Goal: Transaction & Acquisition: Register for event/course

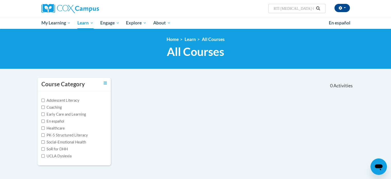
drag, startPoint x: 307, startPoint y: 8, endPoint x: 269, endPoint y: 4, distance: 39.1
click at [269, 4] on div "Cara Gorr (America/Chicago UTC-05:00) My Profile Inbox My Transcripts Log Out S…" at bounding box center [248, 6] width 211 height 13
type input "Response to intervention"
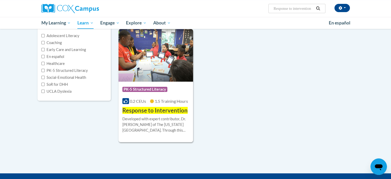
scroll to position [67, 0]
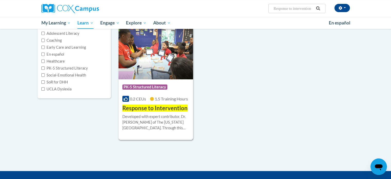
click at [157, 109] on span "Response to Intervention" at bounding box center [154, 107] width 65 height 7
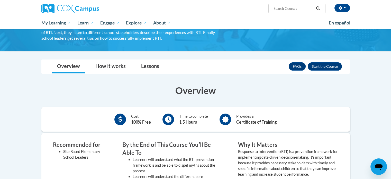
scroll to position [55, 0]
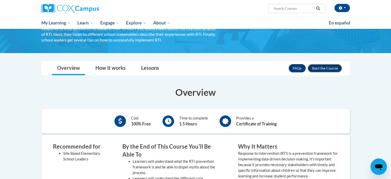
click at [328, 68] on button "Enroll" at bounding box center [325, 68] width 34 height 8
